Goal: Task Accomplishment & Management: Complete application form

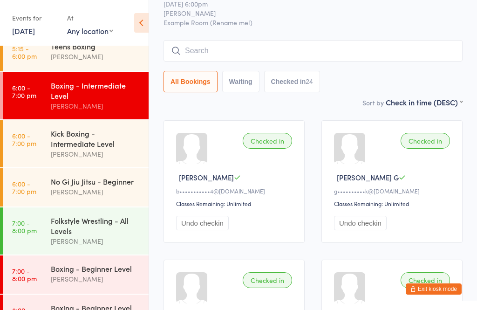
scroll to position [90, 0]
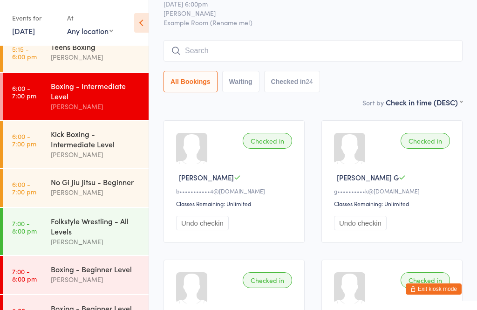
click at [90, 284] on div "Alex Carioti" at bounding box center [96, 279] width 90 height 11
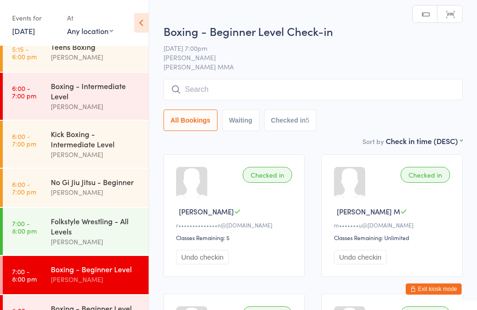
click at [281, 91] on input "search" at bounding box center [312, 89] width 299 height 21
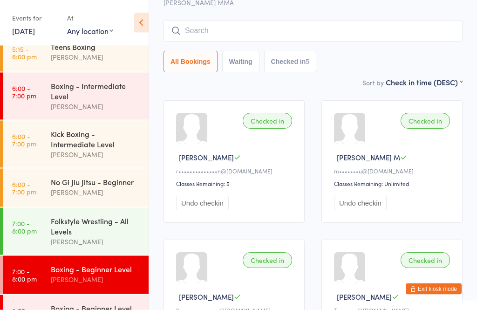
scroll to position [44, 0]
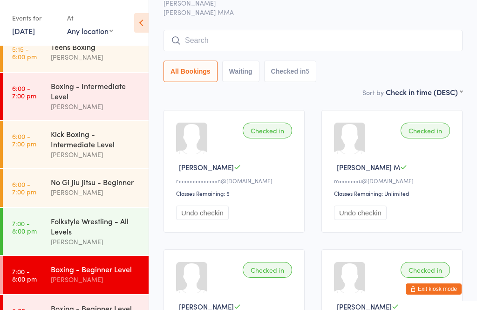
click at [238, 39] on input "search" at bounding box center [312, 40] width 299 height 21
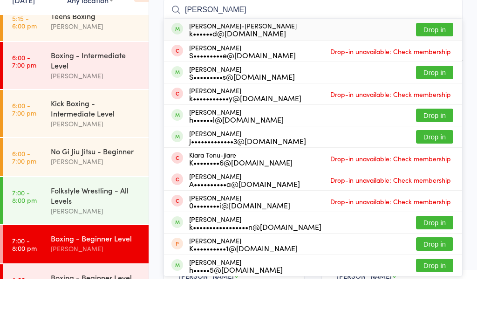
type input "Kiana"
click at [442, 54] on button "Drop in" at bounding box center [434, 61] width 37 height 14
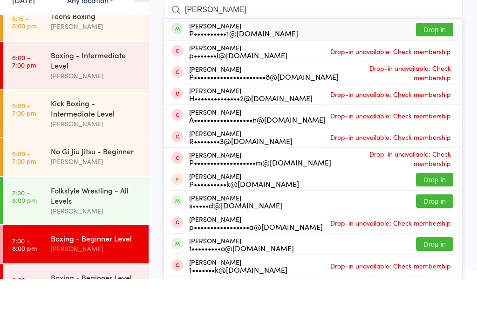
type input "Paul"
click at [430, 54] on button "Drop in" at bounding box center [434, 61] width 37 height 14
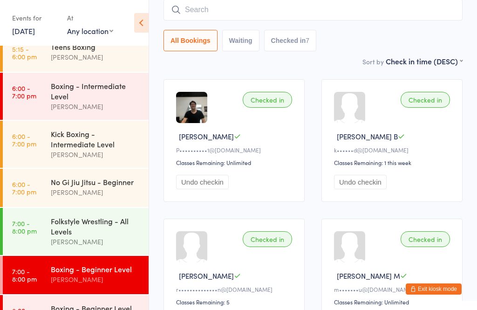
click at [294, 14] on input "search" at bounding box center [312, 9] width 299 height 21
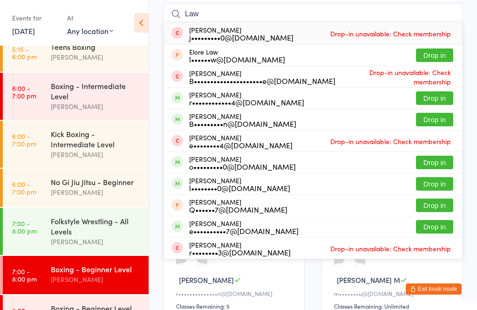
type input "Law"
click at [438, 120] on button "Drop in" at bounding box center [434, 120] width 37 height 14
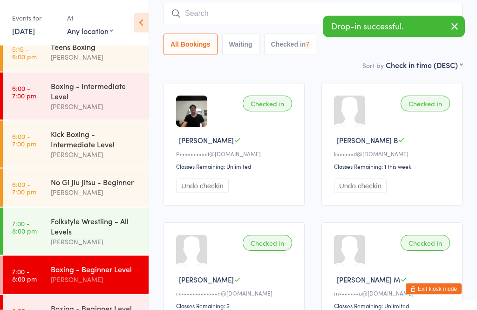
scroll to position [71, 0]
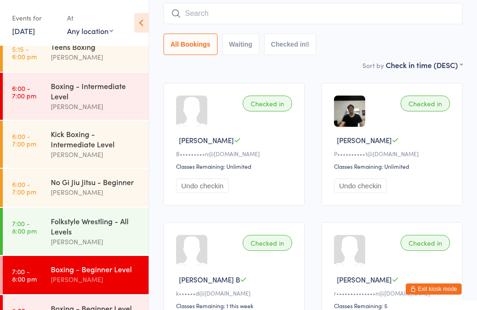
click at [434, 294] on button "Exit kiosk mode" at bounding box center [434, 288] width 56 height 11
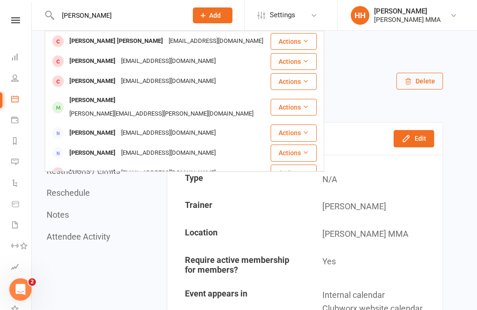
type input "Guthrie"
click at [166, 44] on div "Guthrie_talens@hotmail.com" at bounding box center [216, 41] width 100 height 14
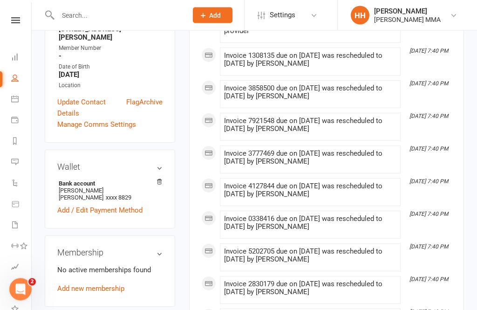
scroll to position [268, 0]
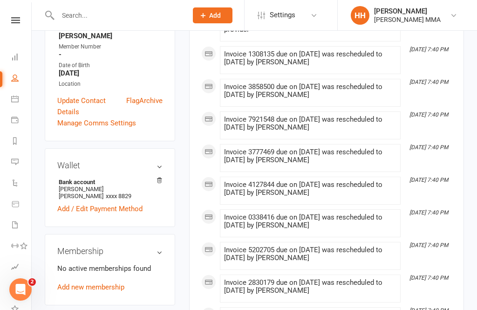
click at [110, 283] on link "Add new membership" at bounding box center [90, 287] width 67 height 8
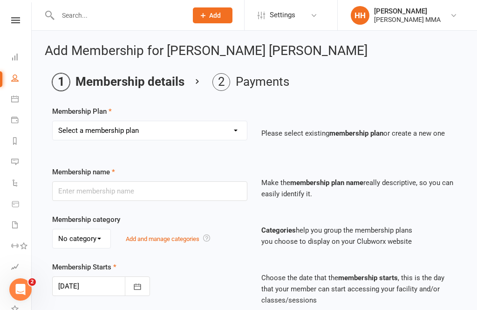
click at [222, 124] on select "Select a membership plan Create new Membership Plan Unlimited Membership Part-t…" at bounding box center [150, 130] width 194 height 19
select select "2"
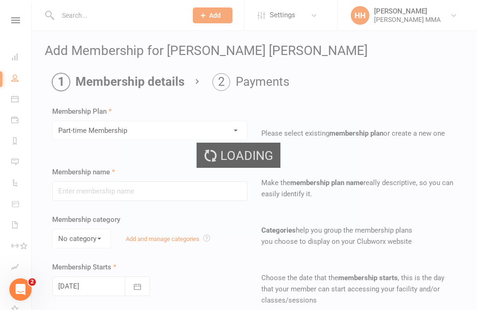
type input "Part-time Membership"
select select "0"
type input "0"
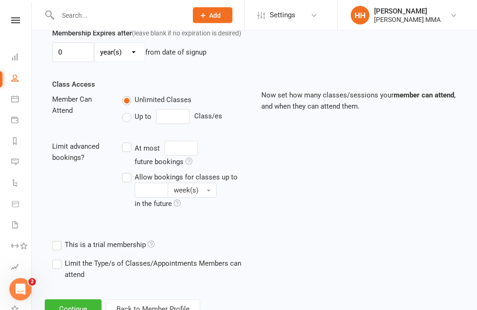
scroll to position [288, 0]
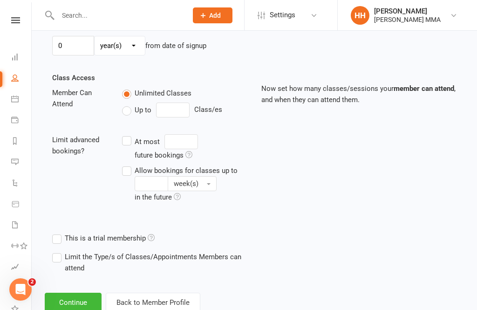
click at [80, 305] on button "Continue" at bounding box center [73, 303] width 57 height 20
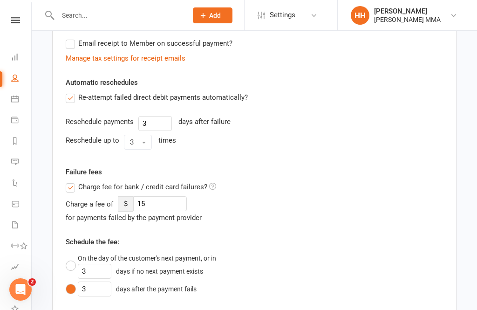
scroll to position [0, 0]
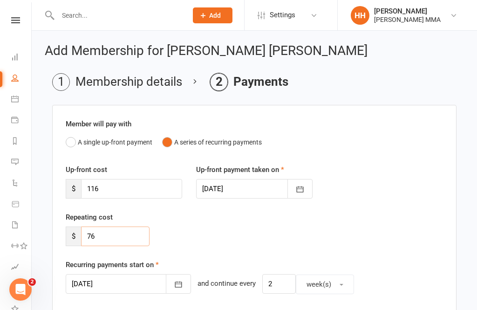
click at [120, 242] on input "76" at bounding box center [115, 236] width 68 height 20
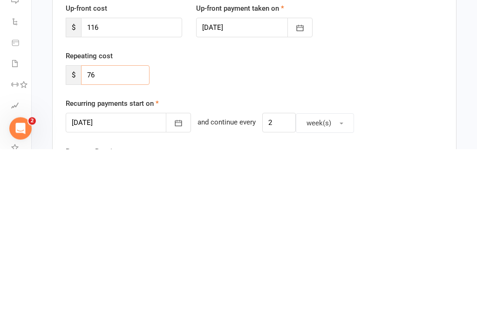
click at [118, 226] on input "76" at bounding box center [115, 236] width 68 height 20
click at [120, 226] on input "76" at bounding box center [115, 236] width 68 height 20
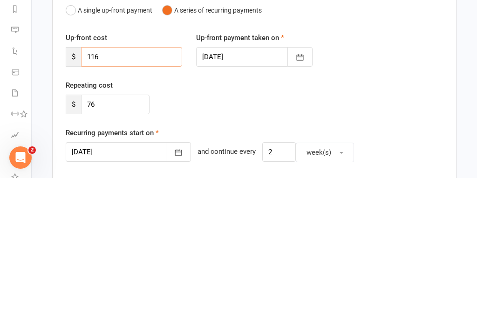
click at [138, 179] on input "116" at bounding box center [131, 189] width 101 height 20
click at [136, 179] on input "116" at bounding box center [131, 189] width 101 height 20
click at [138, 179] on input "116" at bounding box center [131, 189] width 101 height 20
paste input "7"
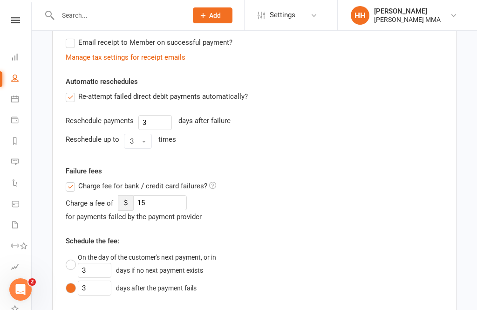
scroll to position [543, 0]
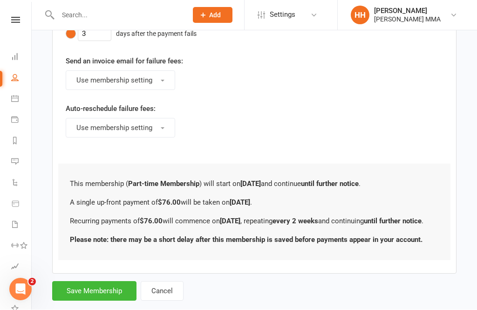
type input "76"
click at [117, 299] on button "Save Membership" at bounding box center [94, 291] width 84 height 20
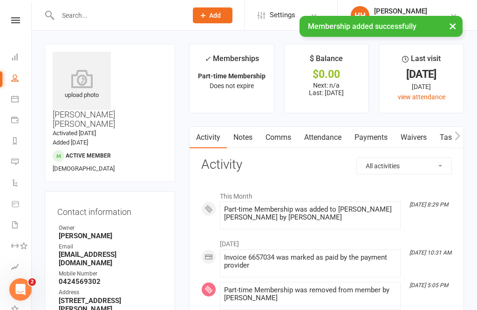
click at [376, 129] on link "Payments" at bounding box center [371, 137] width 46 height 21
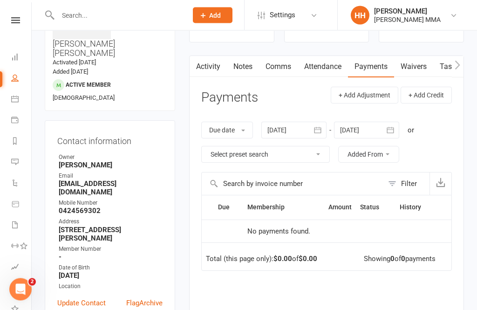
click at [329, 68] on link "Attendance" at bounding box center [323, 66] width 50 height 21
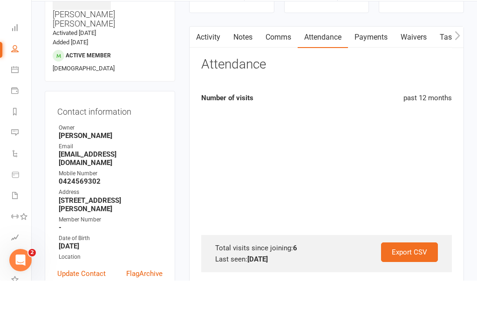
scroll to position [101, 0]
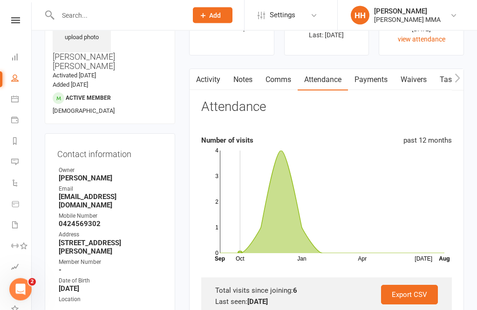
click at [373, 76] on link "Payments" at bounding box center [371, 79] width 46 height 21
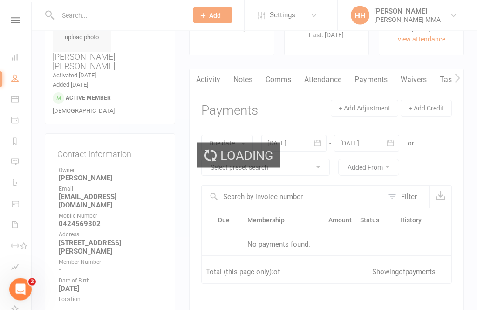
scroll to position [58, 0]
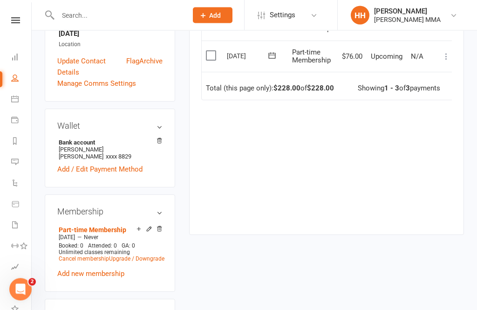
scroll to position [312, 0]
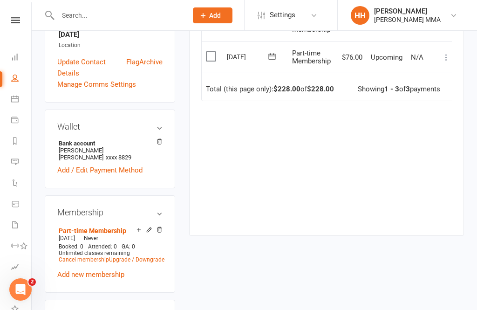
click at [232, 224] on div "Activity Notes Comms Attendance Payments Waivers Tasks Automations Credit balan…" at bounding box center [326, 25] width 275 height 421
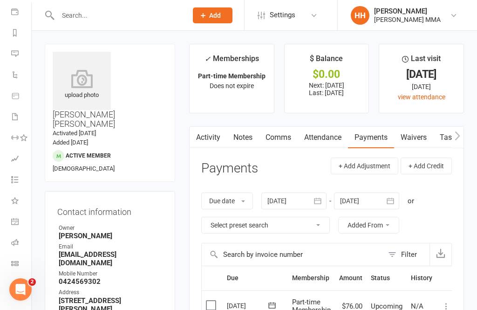
scroll to position [108, 0]
click at [13, 259] on link "Class check-in" at bounding box center [21, 264] width 21 height 21
